Goal: Complete application form: Complete application form

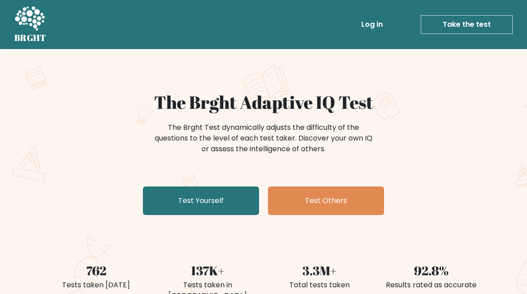
click at [240, 196] on link "Test Yourself" at bounding box center [201, 201] width 116 height 29
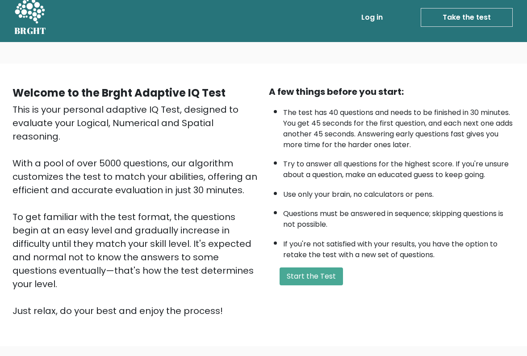
scroll to position [8, 0]
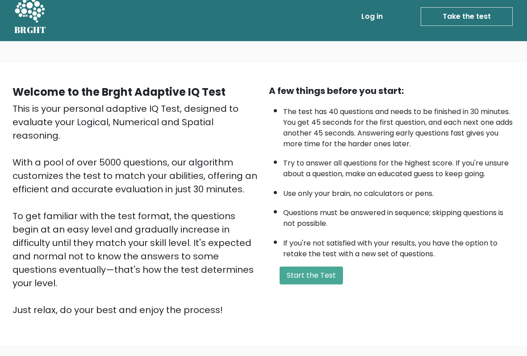
click at [320, 285] on button "Start the Test" at bounding box center [311, 276] width 63 height 18
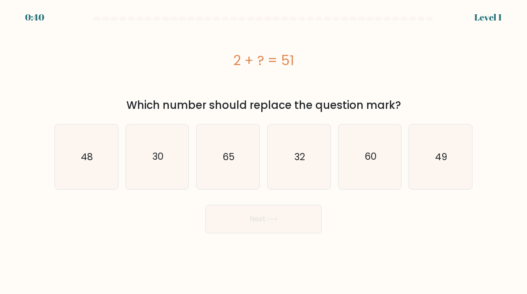
click at [438, 154] on text "49" at bounding box center [442, 156] width 12 height 13
click at [264, 150] on input "f. 49" at bounding box center [264, 148] width 0 height 2
radio input "true"
click at [298, 216] on button "Next" at bounding box center [264, 219] width 116 height 29
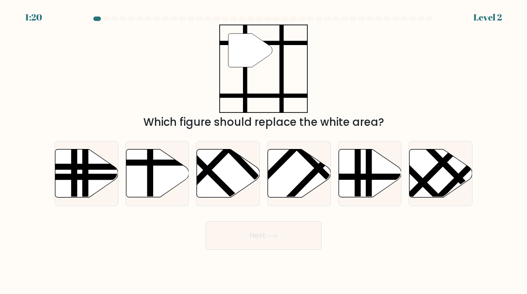
click at [165, 174] on icon at bounding box center [157, 174] width 63 height 48
click at [264, 150] on input "b." at bounding box center [264, 148] width 0 height 2
radio input "true"
click at [278, 238] on icon at bounding box center [272, 236] width 12 height 5
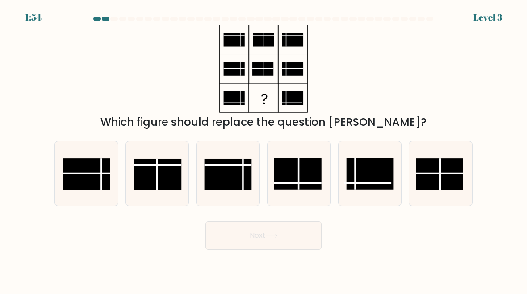
click at [307, 171] on rect at bounding box center [297, 174] width 47 height 32
click at [264, 150] on input "d." at bounding box center [264, 148] width 0 height 2
radio input "true"
click at [290, 236] on button "Next" at bounding box center [264, 236] width 116 height 29
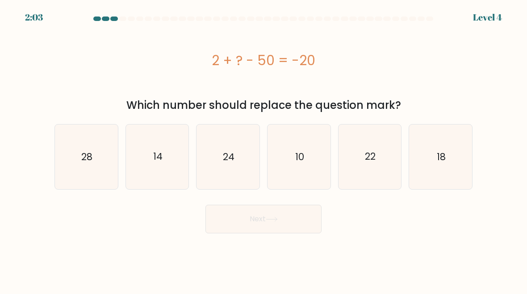
click at [92, 170] on icon "28" at bounding box center [86, 157] width 63 height 63
click at [264, 150] on input "a. 28" at bounding box center [264, 148] width 0 height 2
radio input "true"
click at [272, 225] on button "Next" at bounding box center [264, 219] width 116 height 29
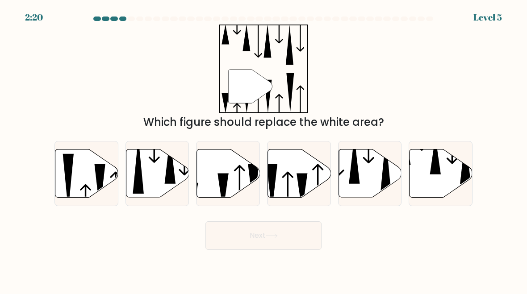
click at [245, 181] on icon at bounding box center [228, 174] width 63 height 48
click at [264, 150] on input "c." at bounding box center [264, 148] width 0 height 2
radio input "true"
click at [295, 238] on button "Next" at bounding box center [264, 236] width 116 height 29
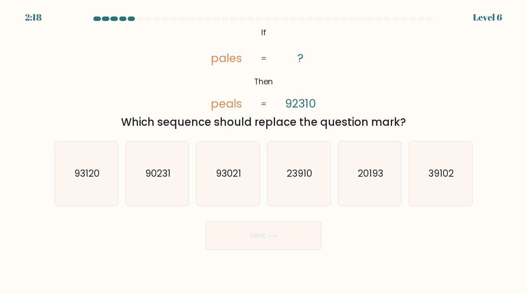
click at [97, 171] on text "93120" at bounding box center [86, 173] width 25 height 13
click at [264, 150] on input "a. 93120" at bounding box center [264, 148] width 0 height 2
radio input "true"
click at [302, 239] on button "Next" at bounding box center [264, 236] width 116 height 29
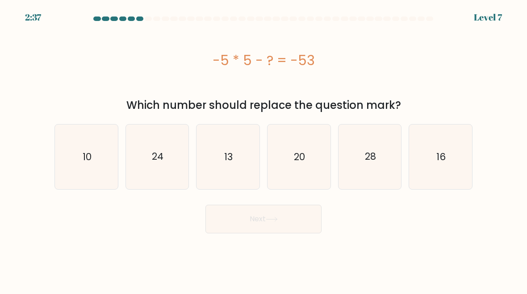
click at [377, 160] on icon "28" at bounding box center [370, 157] width 63 height 63
click at [264, 150] on input "e. 28" at bounding box center [264, 148] width 0 height 2
radio input "true"
click at [290, 224] on button "Next" at bounding box center [264, 219] width 116 height 29
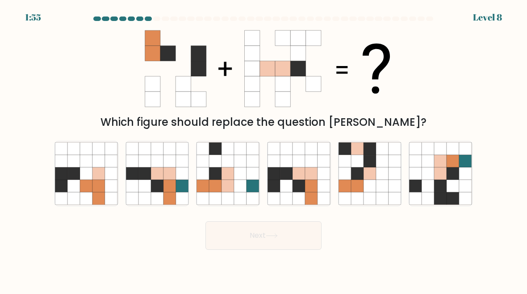
click at [307, 175] on icon at bounding box center [311, 174] width 13 height 13
click at [264, 150] on input "d." at bounding box center [264, 148] width 0 height 2
radio input "true"
click at [280, 242] on button "Next" at bounding box center [264, 236] width 116 height 29
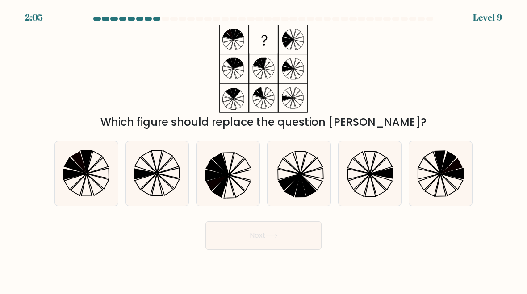
click at [93, 172] on icon at bounding box center [98, 166] width 22 height 16
click at [264, 150] on input "a." at bounding box center [264, 148] width 0 height 2
radio input "true"
click at [274, 245] on button "Next" at bounding box center [264, 236] width 116 height 29
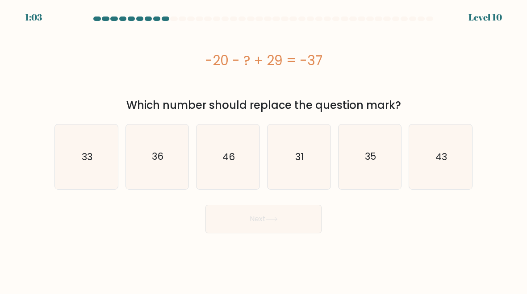
click at [218, 177] on icon "46" at bounding box center [228, 157] width 63 height 63
click at [264, 150] on input "c. 46" at bounding box center [264, 148] width 0 height 2
radio input "true"
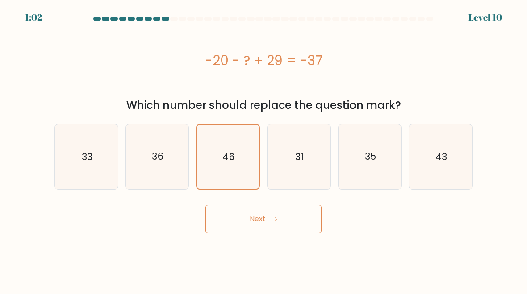
click at [311, 216] on button "Next" at bounding box center [264, 219] width 116 height 29
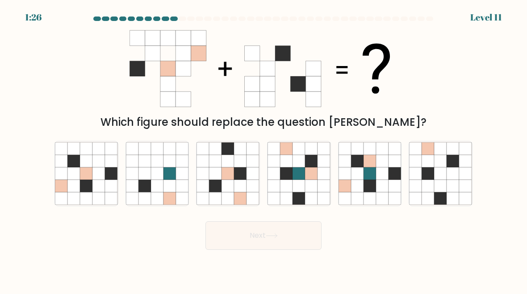
click at [242, 188] on icon at bounding box center [241, 186] width 13 height 13
click at [264, 150] on input "c." at bounding box center [264, 148] width 0 height 2
radio input "true"
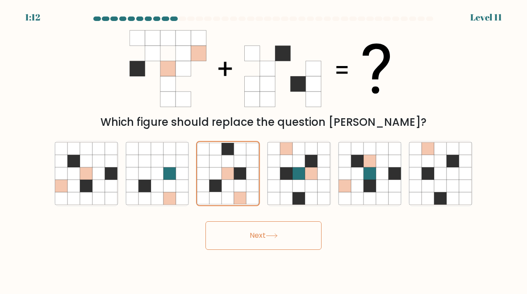
click at [73, 175] on icon at bounding box center [73, 174] width 13 height 13
click at [264, 150] on input "a." at bounding box center [264, 148] width 0 height 2
radio input "true"
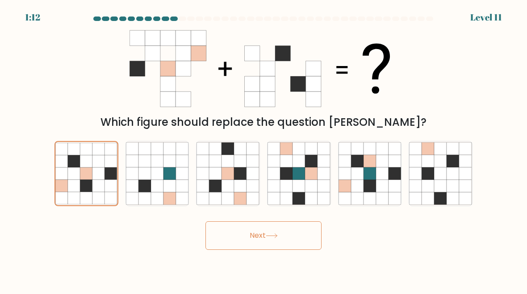
click at [284, 230] on button "Next" at bounding box center [264, 236] width 116 height 29
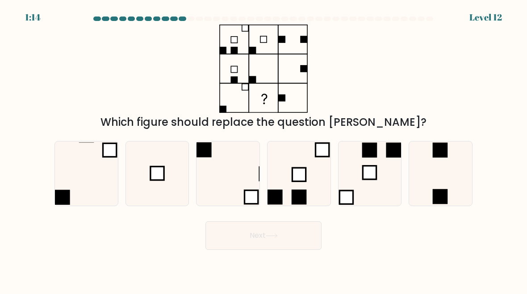
click at [154, 178] on rect at bounding box center [157, 173] width 13 height 13
click at [264, 150] on input "b." at bounding box center [264, 148] width 0 height 2
radio input "true"
click at [292, 238] on button "Next" at bounding box center [264, 236] width 116 height 29
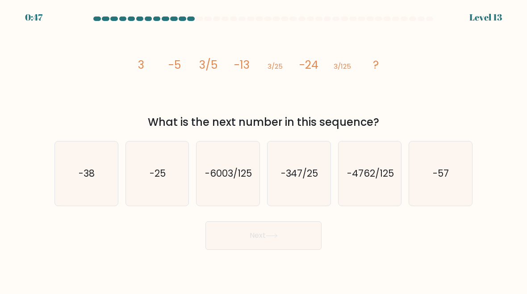
click at [166, 187] on icon "-25" at bounding box center [157, 174] width 63 height 63
click at [264, 150] on input "b. -25" at bounding box center [264, 148] width 0 height 2
radio input "true"
click at [254, 239] on button "Next" at bounding box center [264, 236] width 116 height 29
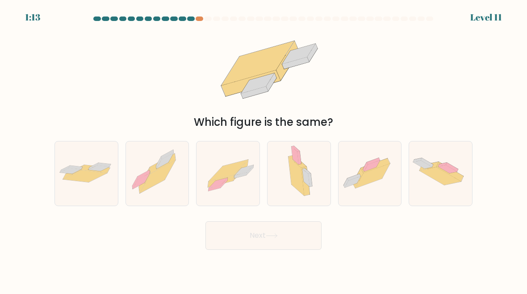
click at [81, 167] on icon at bounding box center [75, 168] width 13 height 4
click at [264, 150] on input "a." at bounding box center [264, 148] width 0 height 2
radio input "true"
click at [269, 237] on icon at bounding box center [272, 236] width 12 height 5
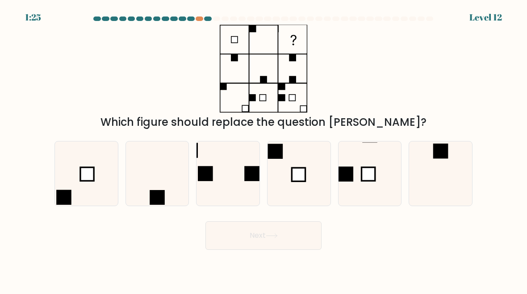
click at [227, 179] on icon at bounding box center [228, 174] width 63 height 63
click at [264, 150] on input "c." at bounding box center [264, 148] width 0 height 2
radio input "true"
click at [297, 239] on button "Next" at bounding box center [264, 236] width 116 height 29
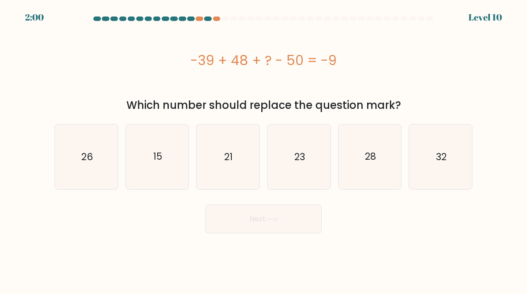
click at [198, 21] on div at bounding box center [200, 19] width 8 height 4
click at [215, 17] on div at bounding box center [217, 19] width 8 height 4
click at [232, 17] on div at bounding box center [234, 19] width 8 height 4
click at [220, 20] on at bounding box center [263, 19] width 341 height 4
click at [454, 147] on icon "32" at bounding box center [440, 157] width 63 height 63
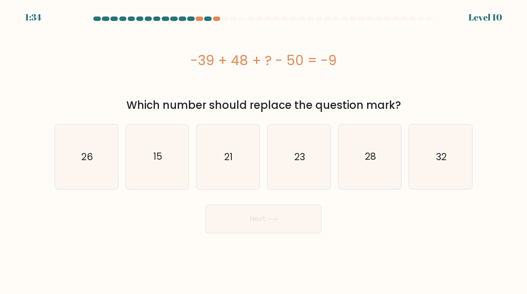
click at [264, 147] on input "f. 32" at bounding box center [264, 148] width 0 height 2
radio input "true"
click at [298, 227] on button "Next" at bounding box center [264, 219] width 116 height 29
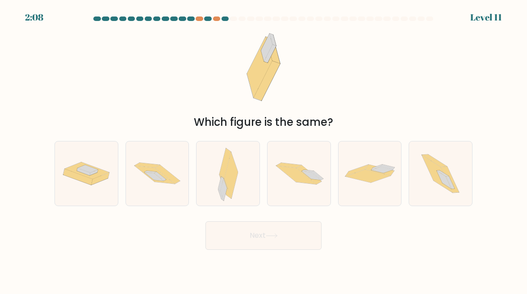
click at [441, 169] on icon at bounding box center [437, 174] width 31 height 38
click at [264, 150] on input "f." at bounding box center [264, 148] width 0 height 2
radio input "true"
click at [298, 239] on button "Next" at bounding box center [264, 236] width 116 height 29
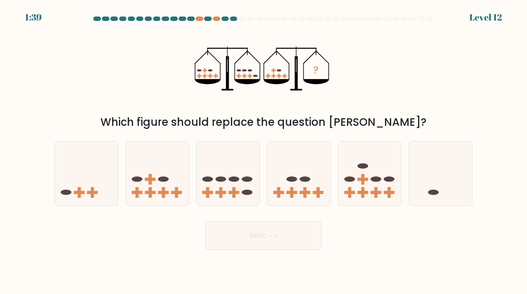
click at [237, 195] on icon at bounding box center [228, 174] width 63 height 52
click at [264, 150] on input "c." at bounding box center [264, 148] width 0 height 2
radio input "true"
click at [269, 240] on button "Next" at bounding box center [264, 236] width 116 height 29
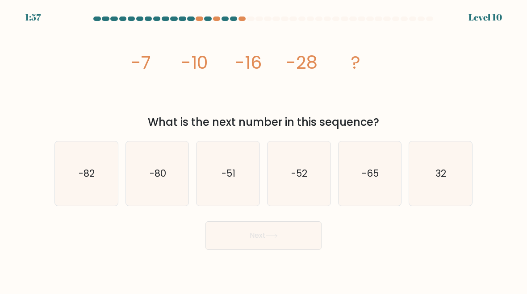
click at [291, 192] on icon "-52" at bounding box center [299, 174] width 63 height 63
click at [264, 150] on input "d. -52" at bounding box center [264, 148] width 0 height 2
radio input "true"
click at [273, 238] on icon at bounding box center [272, 236] width 12 height 5
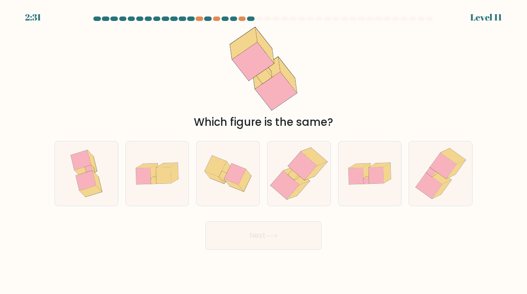
click at [308, 196] on icon at bounding box center [299, 174] width 63 height 64
click at [264, 150] on input "d." at bounding box center [264, 148] width 0 height 2
radio input "true"
click at [264, 242] on button "Next" at bounding box center [264, 236] width 116 height 29
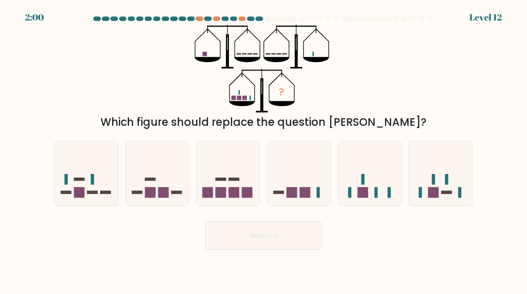
click at [375, 193] on rect at bounding box center [375, 193] width 3 height 11
click at [264, 150] on input "e." at bounding box center [264, 148] width 0 height 2
radio input "true"
click at [298, 235] on button "Next" at bounding box center [264, 236] width 116 height 29
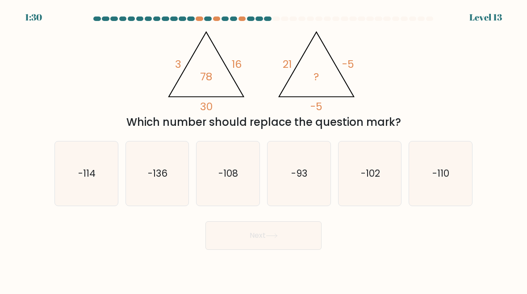
click at [443, 186] on icon "-110" at bounding box center [440, 174] width 63 height 63
click at [264, 150] on input "f. -110" at bounding box center [264, 148] width 0 height 2
radio input "true"
click at [301, 244] on button "Next" at bounding box center [264, 236] width 116 height 29
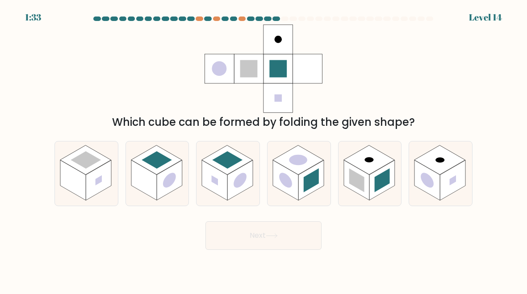
click at [365, 175] on rect at bounding box center [356, 180] width 25 height 40
click at [264, 150] on input "e." at bounding box center [264, 148] width 0 height 2
radio input "true"
click at [292, 241] on button "Next" at bounding box center [264, 236] width 116 height 29
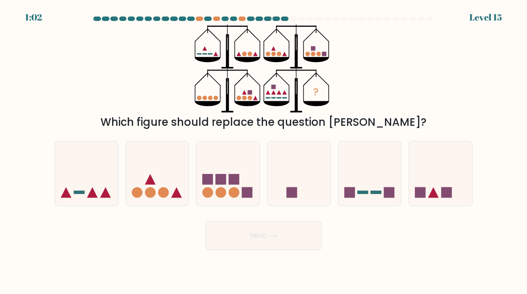
click at [136, 178] on icon at bounding box center [157, 174] width 63 height 52
click at [264, 150] on input "b." at bounding box center [264, 148] width 0 height 2
radio input "true"
click at [302, 240] on button "Next" at bounding box center [264, 236] width 116 height 29
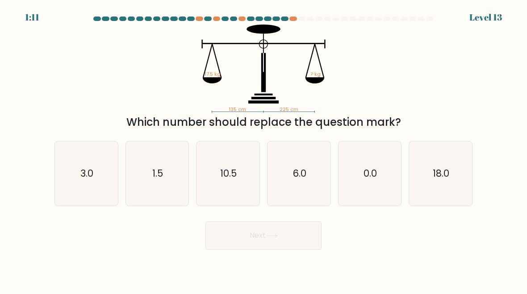
click at [303, 186] on icon "6.0" at bounding box center [299, 174] width 63 height 63
click at [264, 150] on input "d. 6.0" at bounding box center [264, 148] width 0 height 2
radio input "true"
click at [282, 244] on button "Next" at bounding box center [264, 236] width 116 height 29
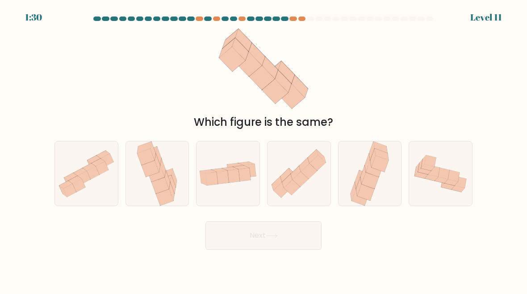
click at [379, 185] on icon at bounding box center [370, 174] width 42 height 64
click at [264, 150] on input "e." at bounding box center [264, 148] width 0 height 2
radio input "true"
click at [291, 243] on button "Next" at bounding box center [264, 236] width 116 height 29
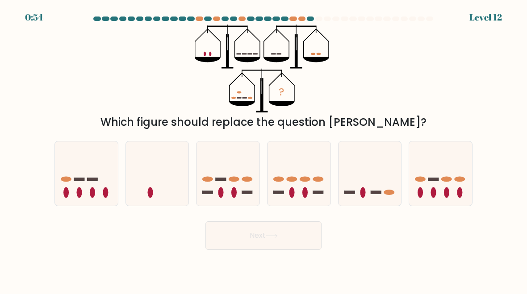
click at [380, 176] on icon at bounding box center [370, 174] width 63 height 52
click at [264, 150] on input "e." at bounding box center [264, 148] width 0 height 2
radio input "true"
click at [296, 242] on button "Next" at bounding box center [264, 236] width 116 height 29
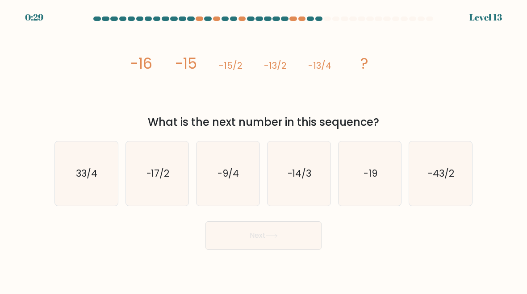
click at [382, 172] on icon "-19" at bounding box center [370, 174] width 63 height 63
click at [264, 150] on input "e. -19" at bounding box center [264, 148] width 0 height 2
radio input "true"
click at [310, 235] on button "Next" at bounding box center [264, 236] width 116 height 29
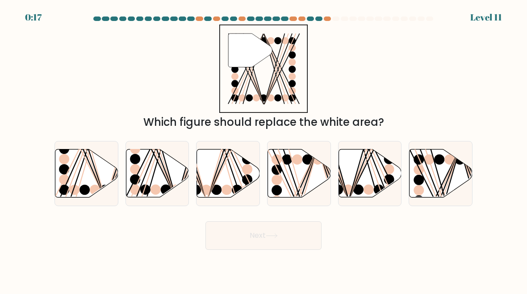
click at [442, 171] on icon at bounding box center [441, 174] width 63 height 48
click at [264, 150] on input "f." at bounding box center [264, 148] width 0 height 2
radio input "true"
click at [293, 233] on button "Next" at bounding box center [264, 236] width 116 height 29
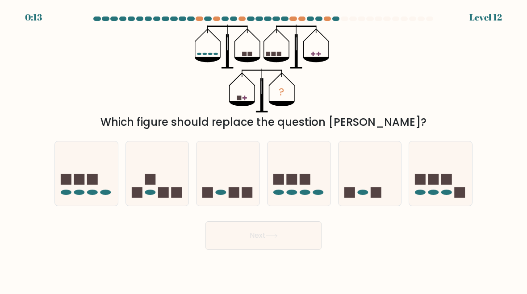
click at [229, 169] on icon at bounding box center [228, 174] width 63 height 52
click at [264, 150] on input "c." at bounding box center [264, 148] width 0 height 2
radio input "true"
click at [256, 244] on button "Next" at bounding box center [264, 236] width 116 height 29
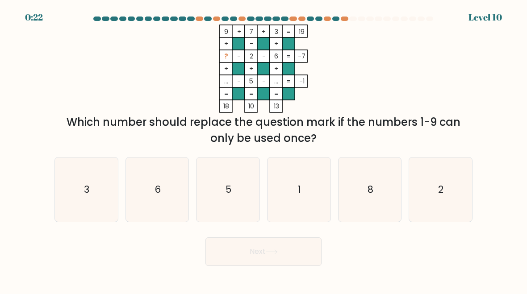
click at [373, 200] on icon "8" at bounding box center [370, 190] width 63 height 63
click at [264, 150] on input "e. 8" at bounding box center [264, 148] width 0 height 2
radio input "true"
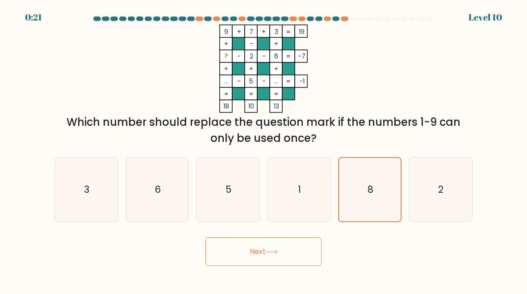
click at [295, 260] on button "Next" at bounding box center [264, 252] width 116 height 29
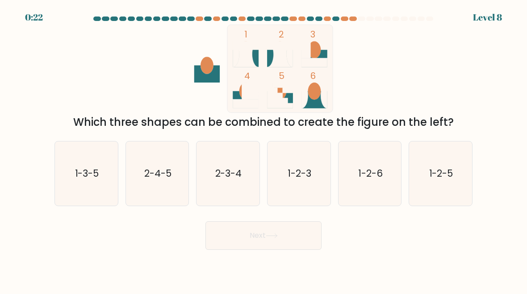
click at [367, 195] on icon "1-2-6" at bounding box center [370, 174] width 63 height 63
click at [264, 150] on input "e. 1-2-6" at bounding box center [264, 148] width 0 height 2
radio input "true"
click at [300, 241] on button "Next" at bounding box center [264, 236] width 116 height 29
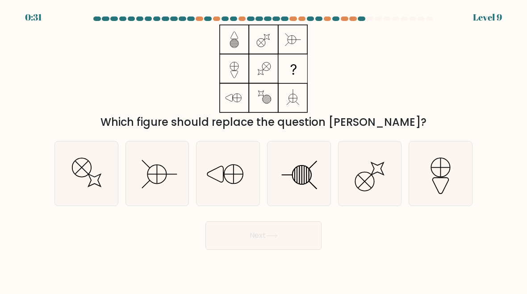
click at [314, 191] on icon at bounding box center [299, 174] width 63 height 63
click at [264, 150] on input "d." at bounding box center [264, 148] width 0 height 2
radio input "true"
click at [291, 240] on button "Next" at bounding box center [264, 236] width 116 height 29
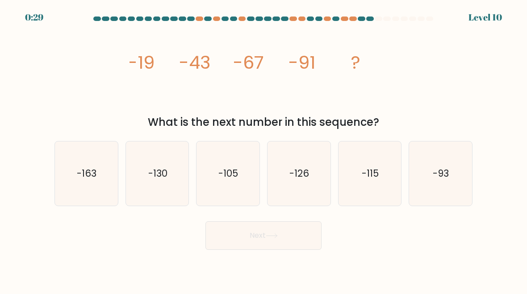
click at [388, 192] on icon "-115" at bounding box center [370, 174] width 63 height 63
click at [264, 150] on input "e. -115" at bounding box center [264, 148] width 0 height 2
radio input "true"
click at [290, 236] on button "Next" at bounding box center [264, 236] width 116 height 29
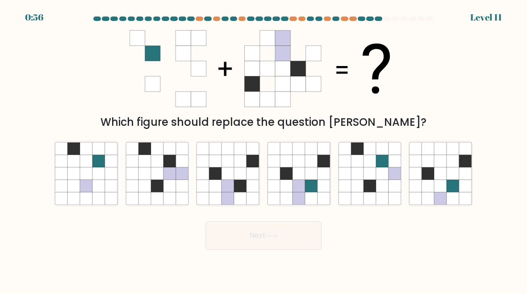
click at [312, 185] on icon at bounding box center [311, 186] width 13 height 13
click at [264, 150] on input "d." at bounding box center [264, 148] width 0 height 2
radio input "true"
click at [289, 244] on button "Next" at bounding box center [264, 236] width 116 height 29
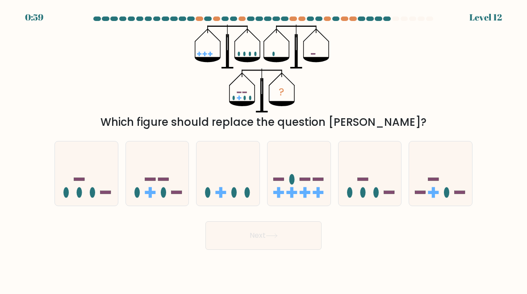
click at [153, 189] on icon at bounding box center [157, 174] width 63 height 52
click at [264, 150] on input "b." at bounding box center [264, 148] width 0 height 2
radio input "true"
click at [255, 249] on button "Next" at bounding box center [264, 236] width 116 height 29
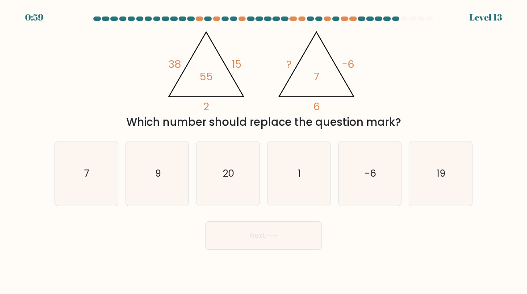
click at [84, 192] on icon "7" at bounding box center [86, 174] width 63 height 63
click at [264, 150] on input "a. 7" at bounding box center [264, 148] width 0 height 2
radio input "true"
click at [271, 241] on button "Next" at bounding box center [264, 236] width 116 height 29
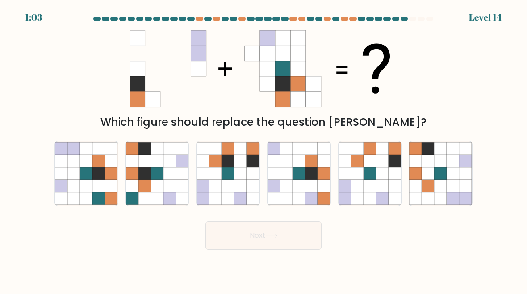
click at [233, 187] on icon at bounding box center [228, 186] width 13 height 13
click at [264, 150] on input "c." at bounding box center [264, 148] width 0 height 2
radio input "true"
click at [261, 239] on button "Next" at bounding box center [264, 236] width 116 height 29
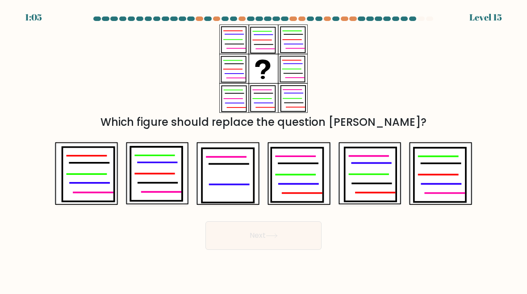
click at [443, 165] on icon at bounding box center [440, 175] width 52 height 54
click at [264, 150] on input "f." at bounding box center [264, 148] width 0 height 2
radio input "true"
click at [286, 238] on button "Next" at bounding box center [264, 236] width 116 height 29
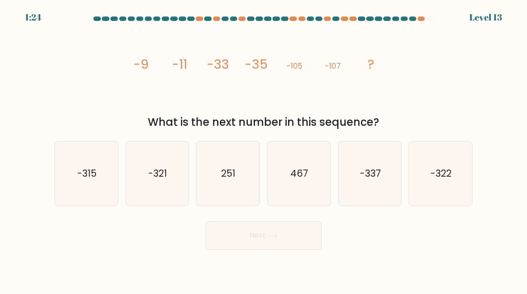
click at [437, 190] on icon "-322" at bounding box center [440, 174] width 63 height 63
click at [264, 150] on input "f. -322" at bounding box center [264, 148] width 0 height 2
radio input "true"
click at [303, 246] on button "Next" at bounding box center [264, 236] width 116 height 29
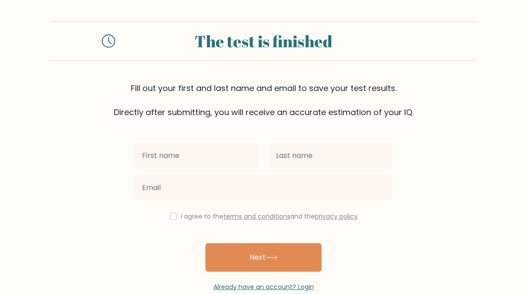
click at [226, 145] on input "text" at bounding box center [196, 155] width 123 height 25
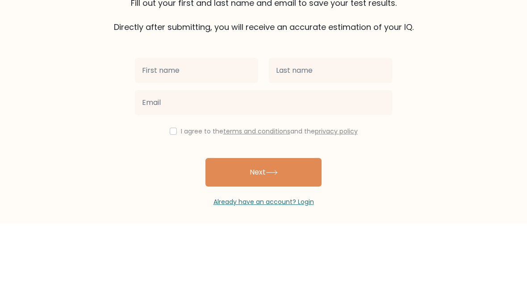
type input "D"
type input "Zephyr"
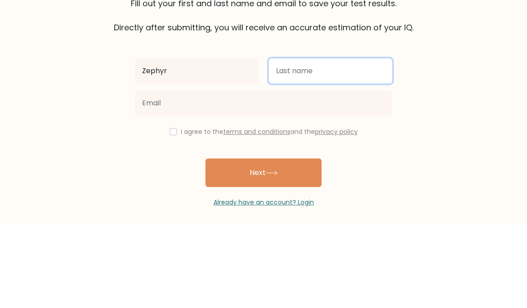
click at [328, 143] on input "text" at bounding box center [330, 155] width 123 height 25
type input "Brown"
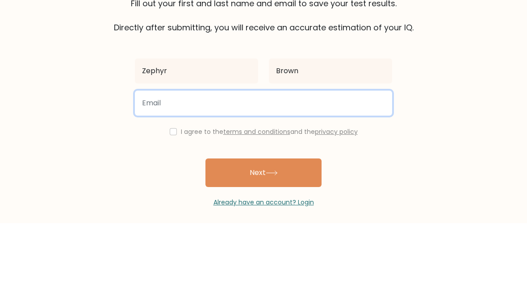
click at [285, 176] on input "email" at bounding box center [263, 188] width 257 height 25
type input "nerdslushie67@gmail.com"
click at [264, 244] on button "Next" at bounding box center [264, 258] width 116 height 29
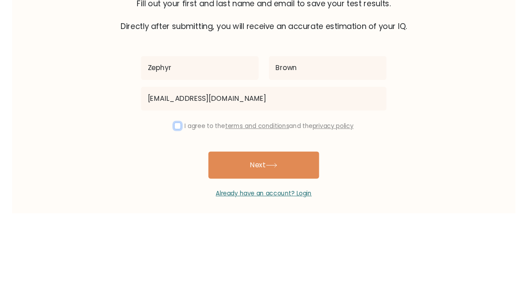
scroll to position [20, 0]
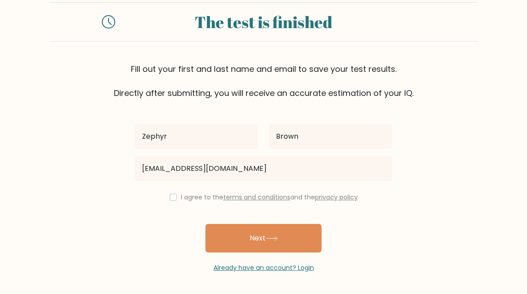
click at [170, 197] on input "checkbox" at bounding box center [173, 197] width 7 height 7
checkbox input "true"
click at [259, 240] on button "Next" at bounding box center [264, 238] width 116 height 29
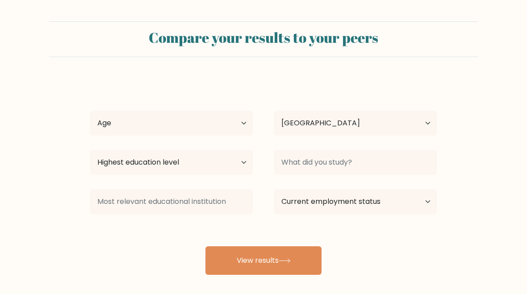
select select "US"
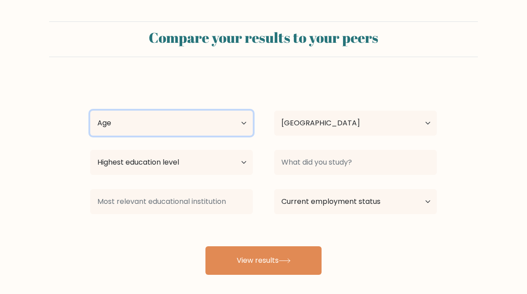
click at [237, 127] on select "Age Under [DEMOGRAPHIC_DATA] [DEMOGRAPHIC_DATA] [DEMOGRAPHIC_DATA] [DEMOGRAPHIC…" at bounding box center [171, 123] width 163 height 25
select select "min_18"
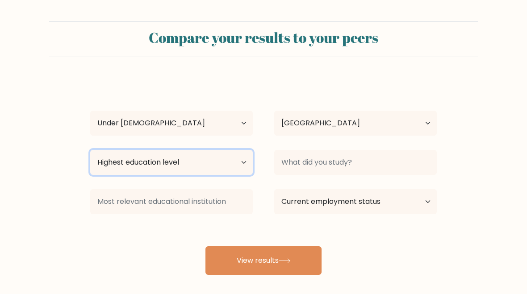
click at [234, 171] on select "Highest education level No schooling Primary Lower Secondary Upper Secondary Oc…" at bounding box center [171, 162] width 163 height 25
click at [218, 168] on select "Highest education level No schooling Primary Lower Secondary Upper Secondary Oc…" at bounding box center [171, 162] width 163 height 25
select select "lower_secondary"
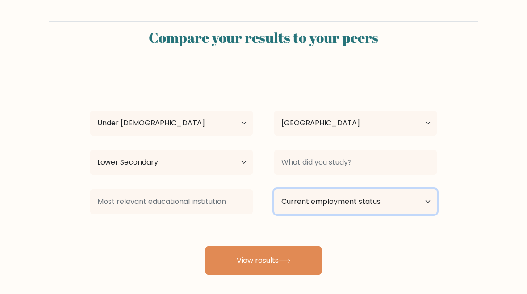
click at [351, 211] on select "Current employment status Employed Student Retired Other / prefer not to answer" at bounding box center [355, 201] width 163 height 25
select select "student"
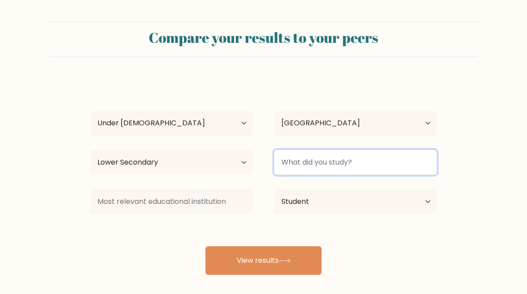
click at [314, 159] on input at bounding box center [355, 162] width 163 height 25
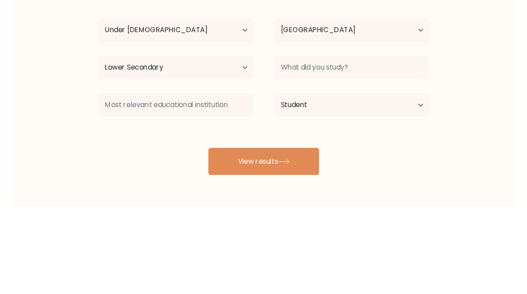
scroll to position [44, 0]
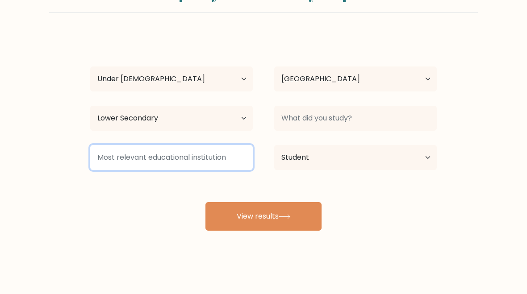
click at [233, 160] on input at bounding box center [171, 157] width 163 height 25
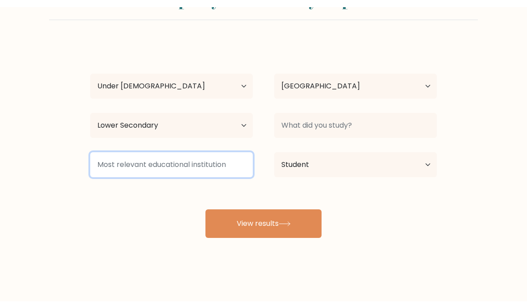
scroll to position [30, 0]
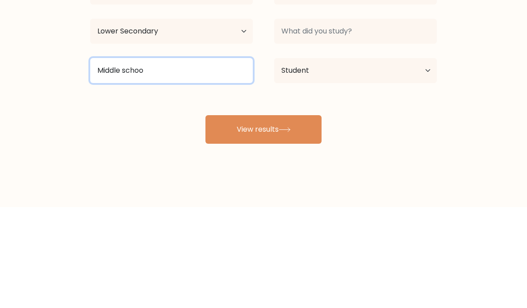
type input "Middle school"
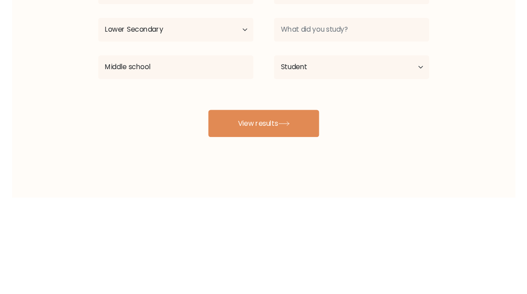
scroll to position [44, 0]
